Goal: Transaction & Acquisition: Purchase product/service

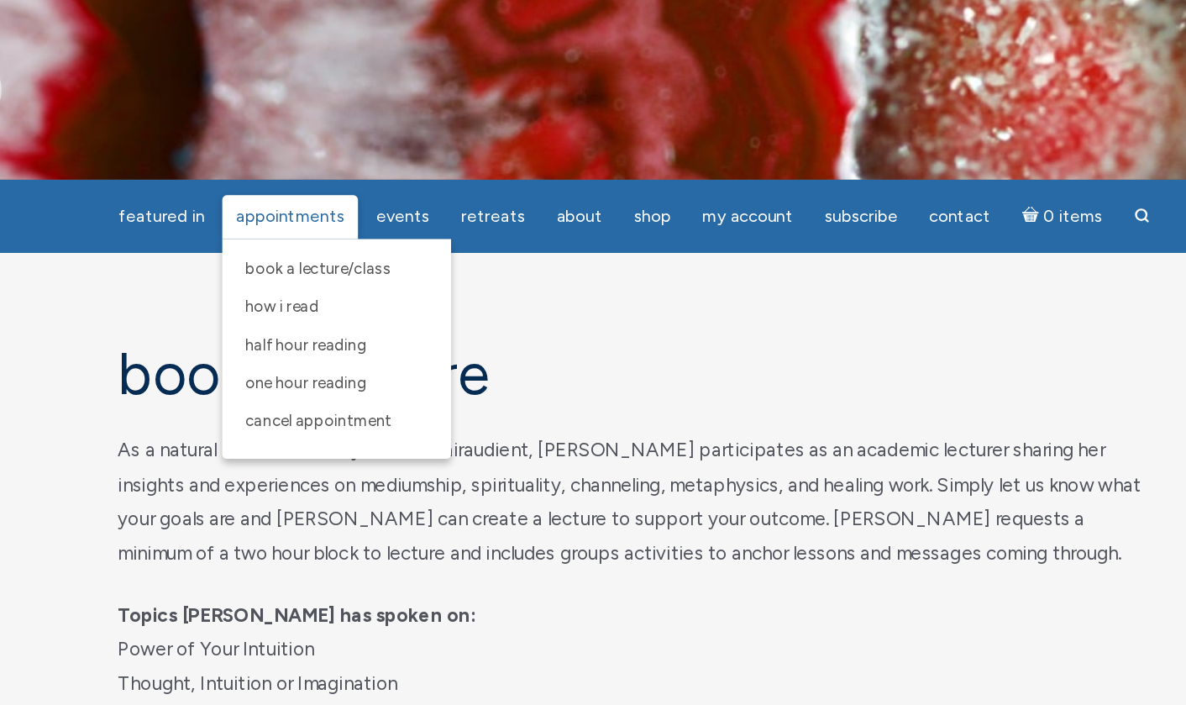
click at [295, 160] on span "Appointments" at bounding box center [335, 162] width 81 height 15
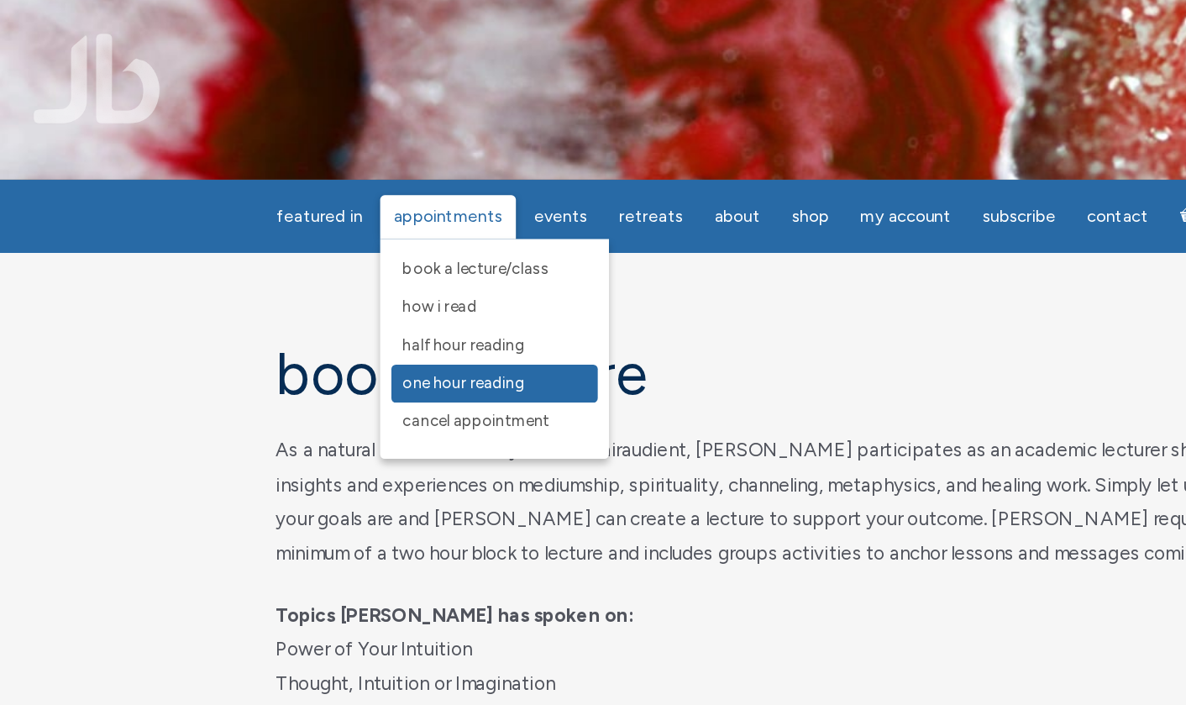
click at [353, 287] on span "One Hour Reading" at bounding box center [348, 287] width 92 height 14
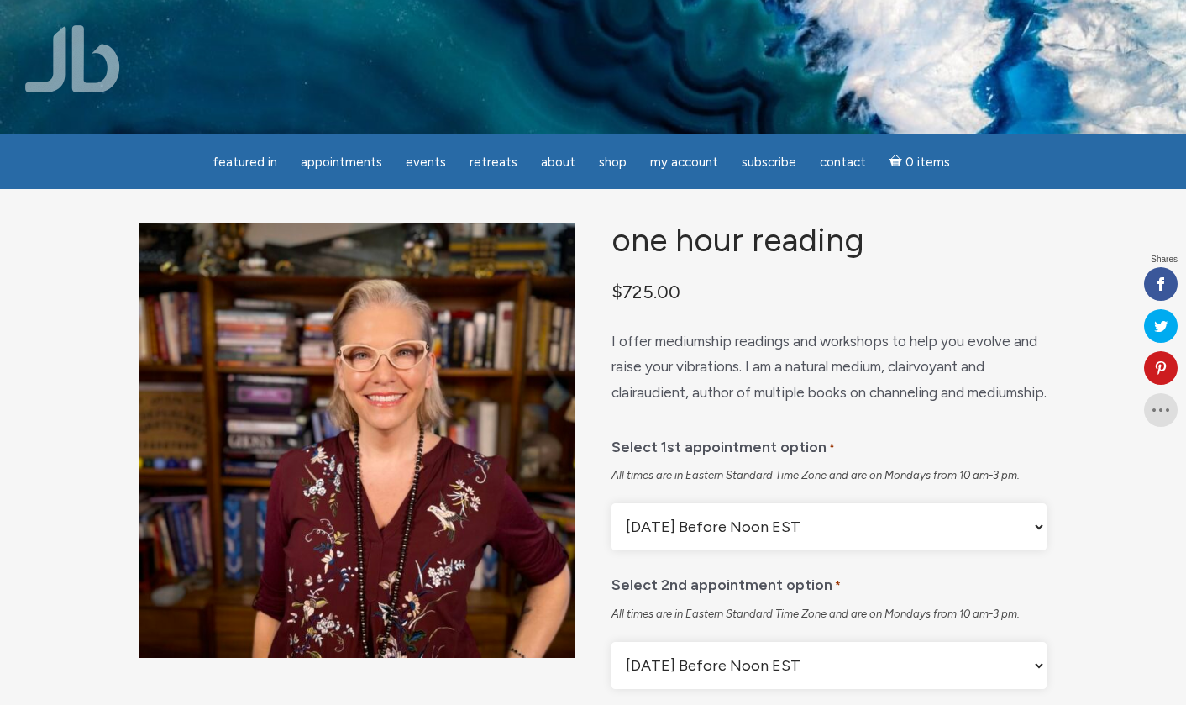
click at [467, 383] on img "main" at bounding box center [356, 440] width 435 height 435
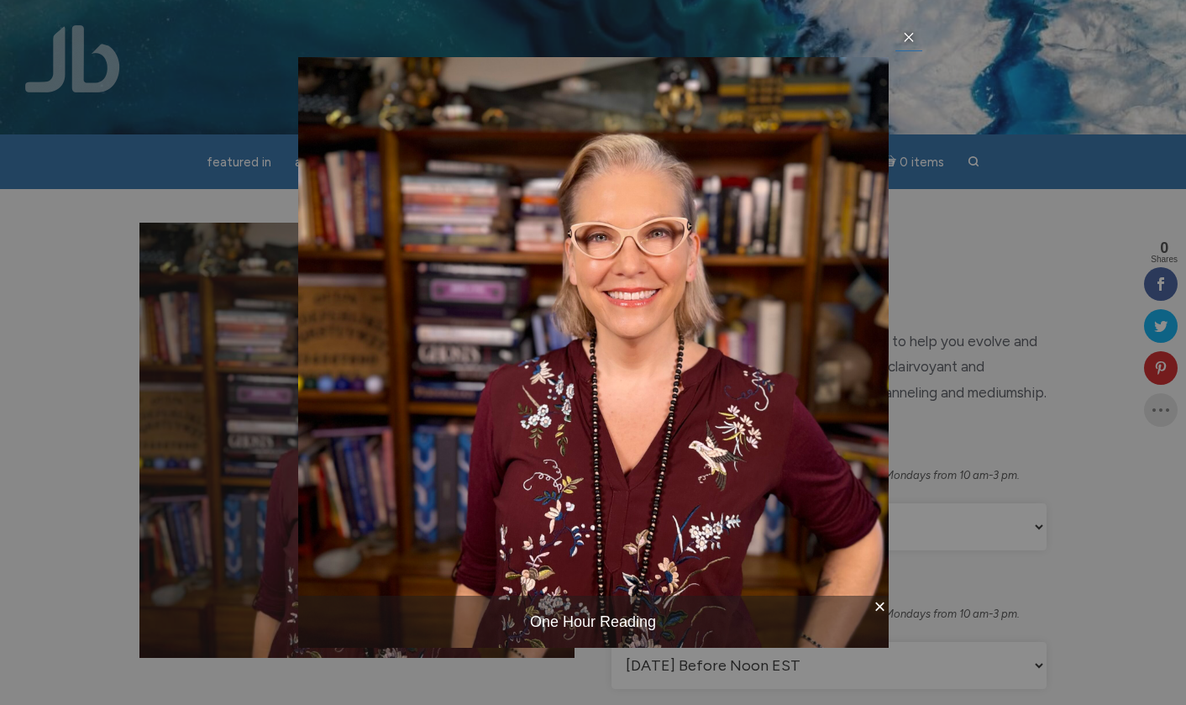
click at [289, 410] on div "× One Hour Reading item 1 of 1 …" at bounding box center [593, 352] width 1186 height 705
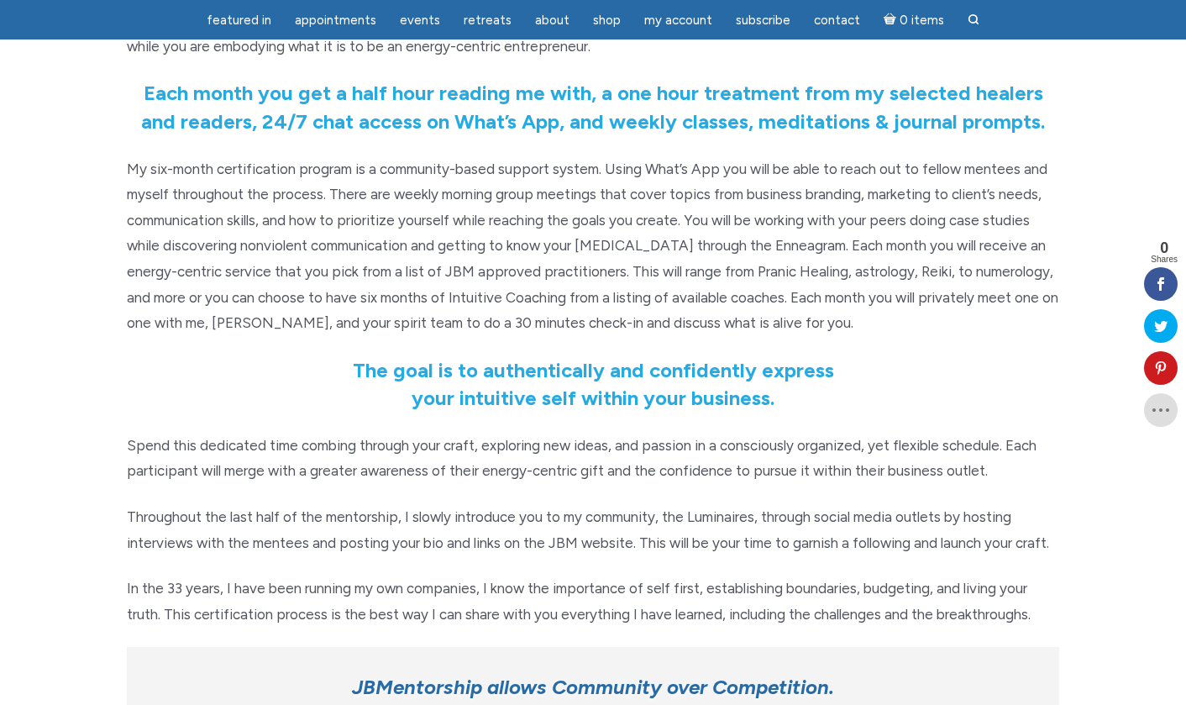
scroll to position [370, 0]
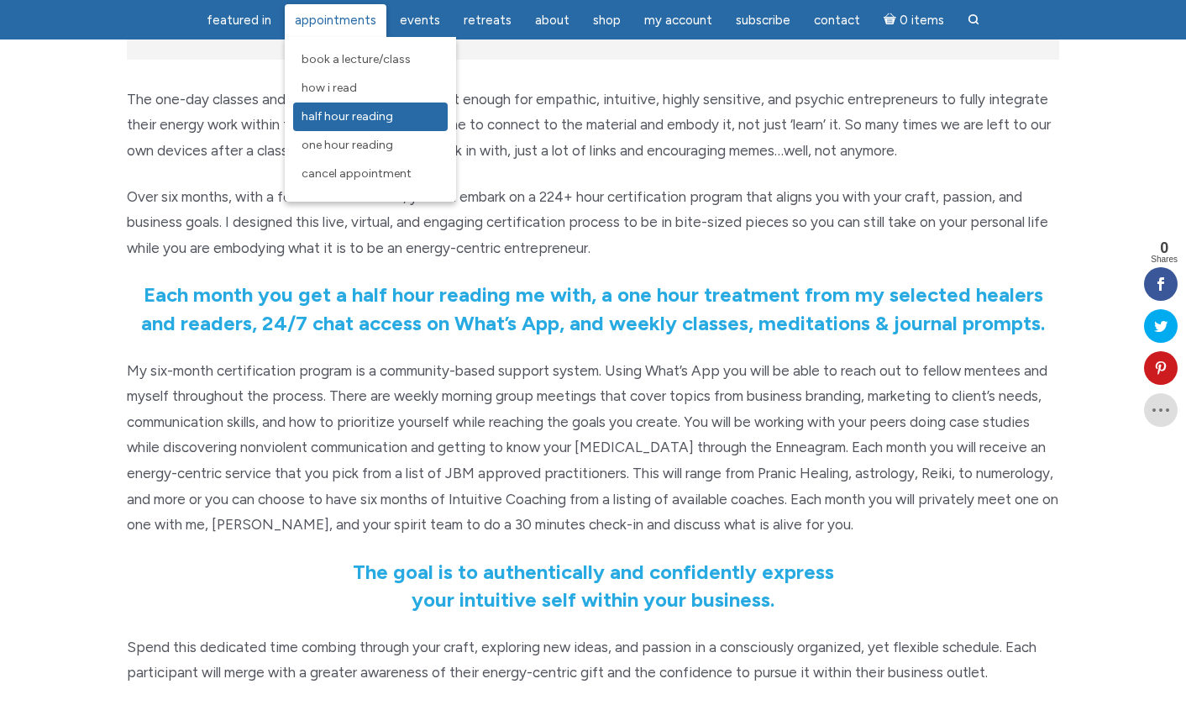
click at [331, 118] on span "Half Hour Reading" at bounding box center [348, 116] width 92 height 14
